Goal: Information Seeking & Learning: Learn about a topic

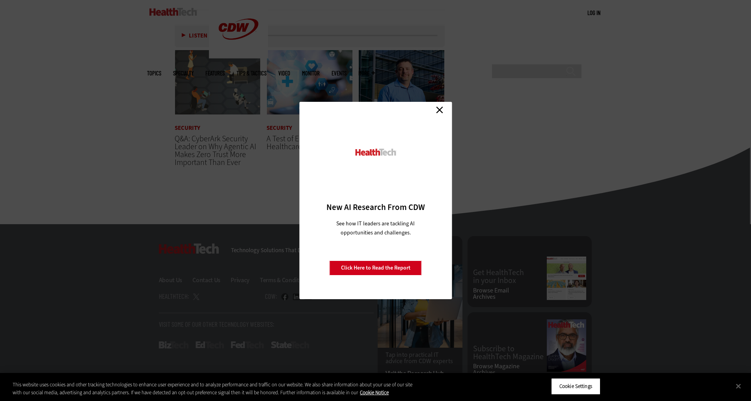
scroll to position [1478, 0]
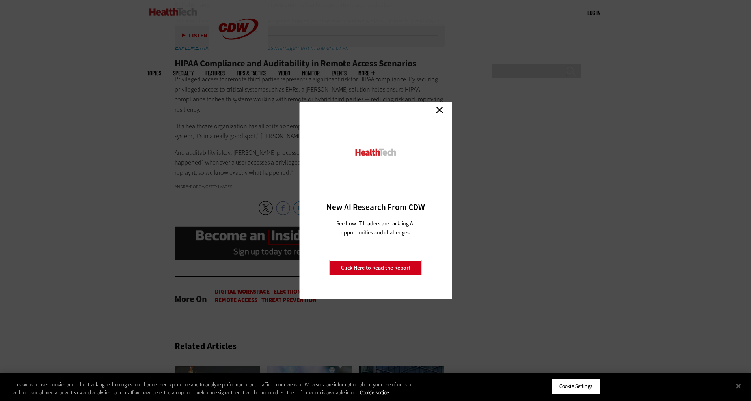
click at [438, 107] on link "Close" at bounding box center [440, 110] width 12 height 12
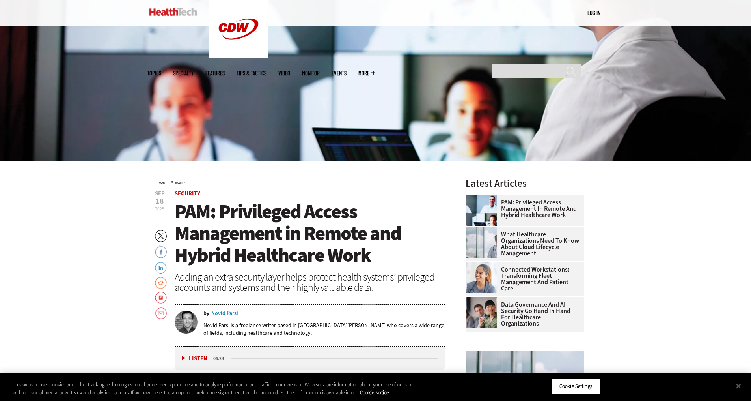
scroll to position [158, 0]
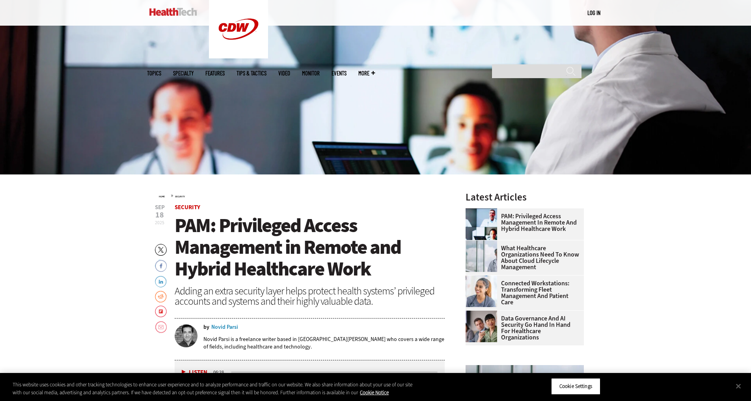
click at [230, 222] on span "PAM: Privileged Access Management in Remote and Hybrid Healthcare Work" at bounding box center [288, 246] width 226 height 69
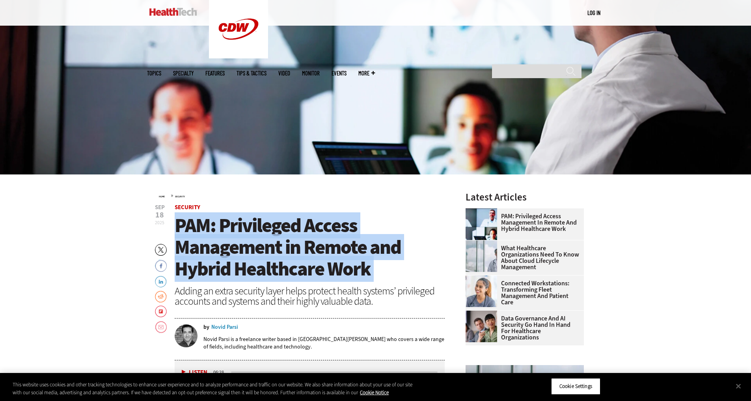
click at [230, 222] on span "PAM: Privileged Access Management in Remote and Hybrid Healthcare Work" at bounding box center [288, 246] width 226 height 69
copy header "PAM: Privileged Access Management in Remote and Hybrid Healthcare Work"
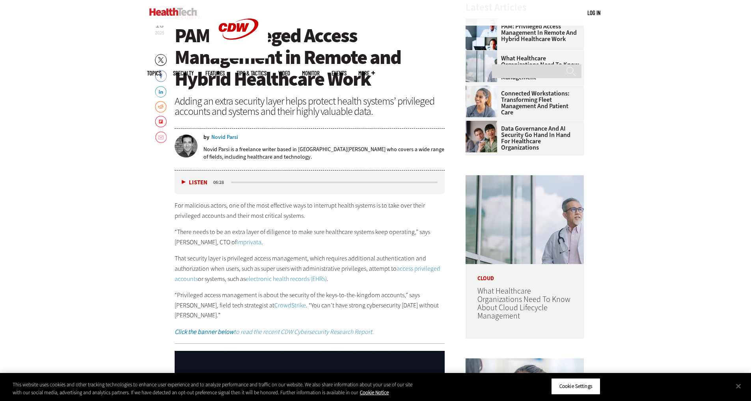
scroll to position [355, 0]
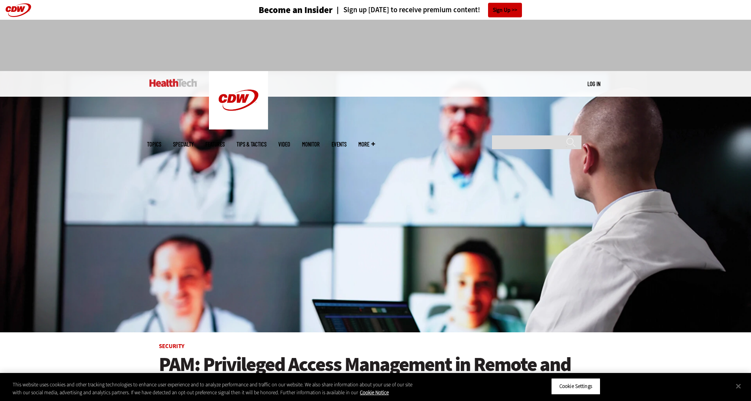
click at [375, 141] on span "More" at bounding box center [366, 144] width 17 height 6
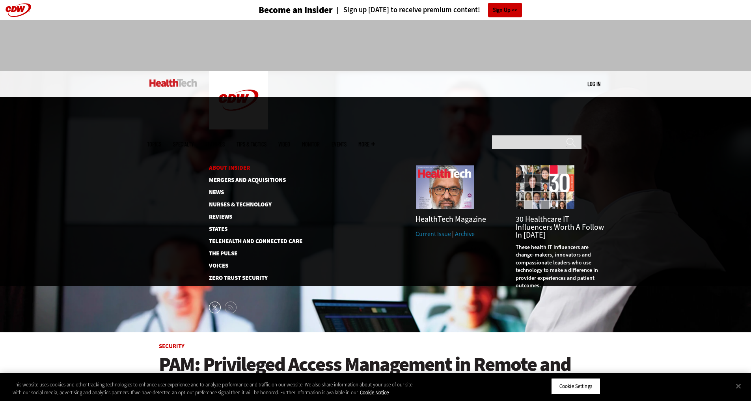
click at [226, 165] on link "About Insider" at bounding box center [249, 168] width 81 height 6
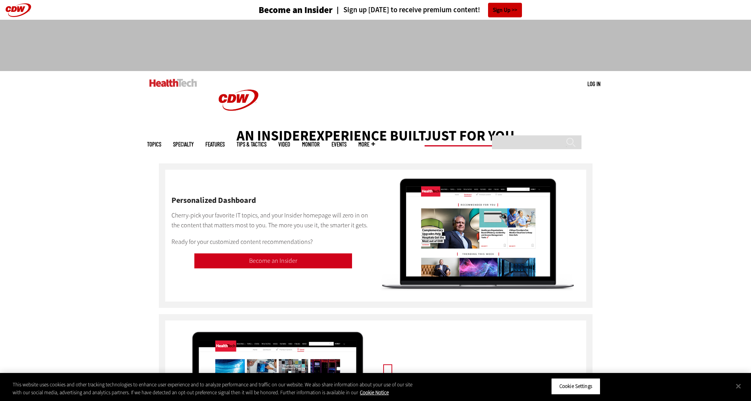
click at [16, 3] on header "Become an Insider Sign up [DATE] to receive premium content! Sign Up" at bounding box center [375, 10] width 751 height 20
click at [15, 11] on header "Become an Insider Sign up [DATE] to receive premium content! Sign Up" at bounding box center [375, 10] width 751 height 20
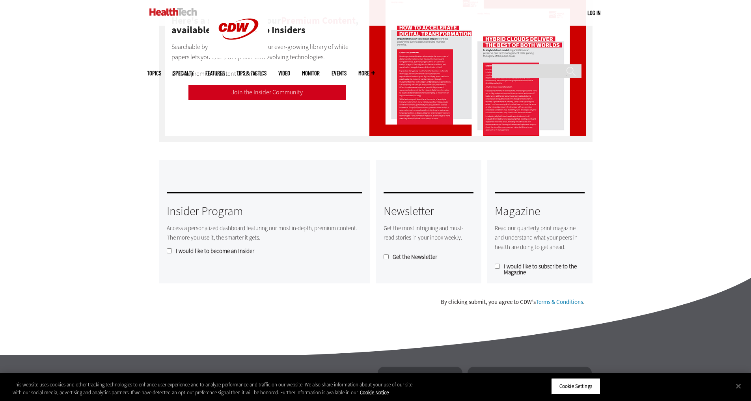
scroll to position [641, 0]
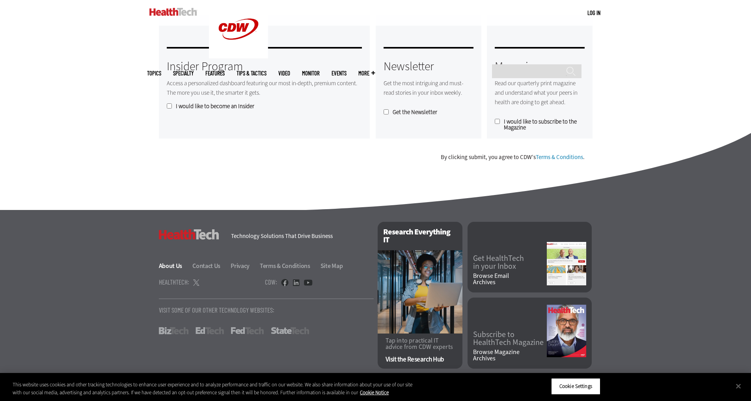
click at [180, 267] on link "About Us" at bounding box center [175, 265] width 33 height 8
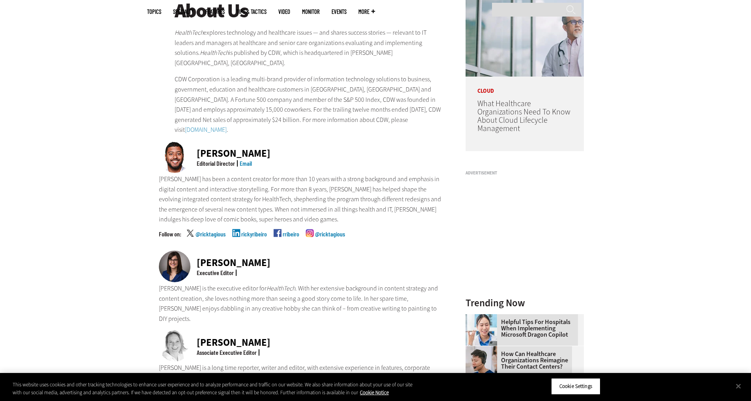
scroll to position [197, 0]
